Goal: Task Accomplishment & Management: Use online tool/utility

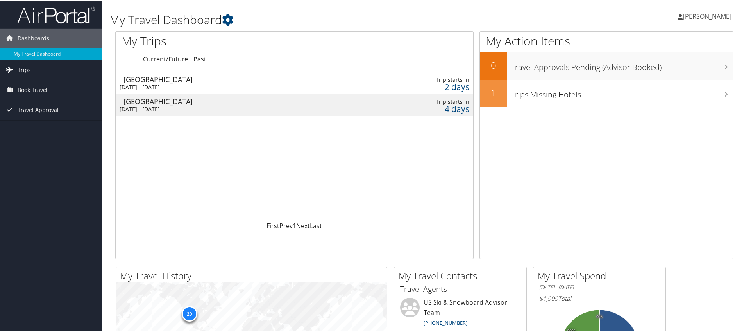
click at [45, 70] on link "Trips" at bounding box center [51, 69] width 102 height 20
click at [56, 53] on link "My Travel Dashboard" at bounding box center [51, 53] width 102 height 12
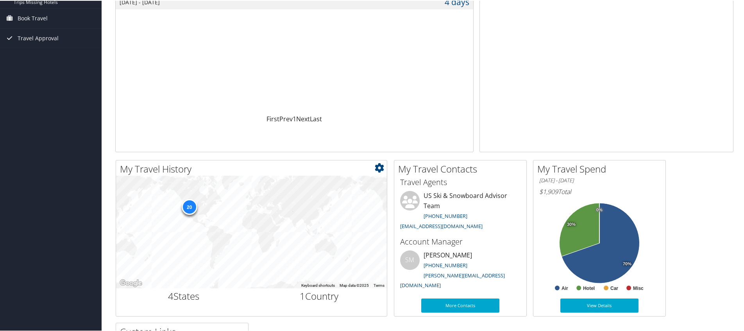
scroll to position [150, 0]
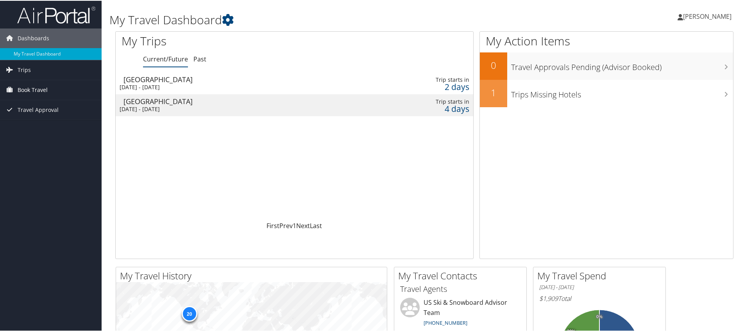
click at [32, 89] on span "Book Travel" at bounding box center [33, 89] width 30 height 20
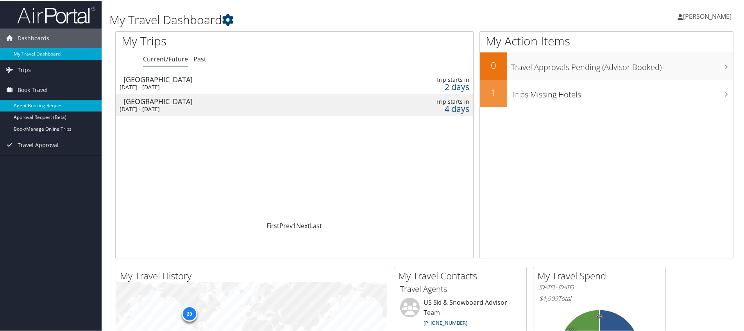
click at [55, 102] on link "Agent Booking Request" at bounding box center [51, 105] width 102 height 12
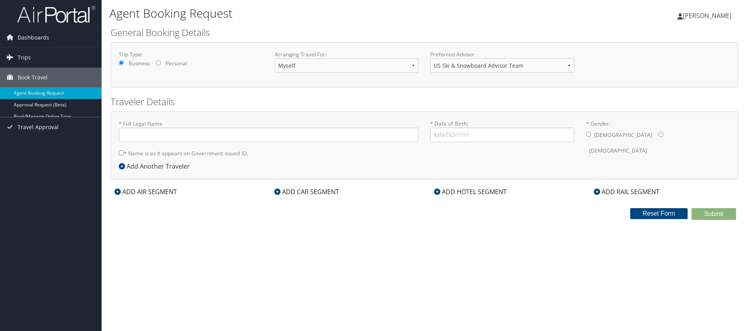
type input "[PERSON_NAME]"
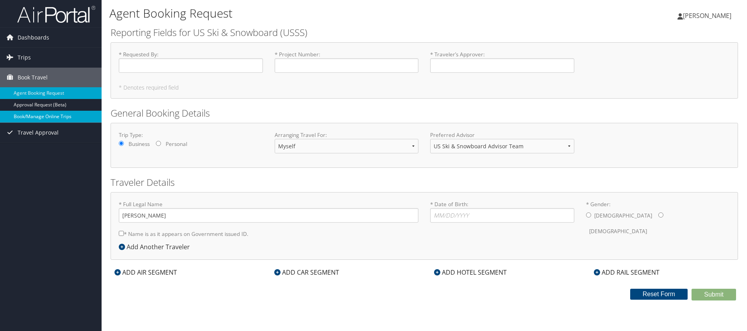
click at [37, 113] on link "Book/Manage Online Trips" at bounding box center [51, 117] width 102 height 12
